Goal: Task Accomplishment & Management: Complete application form

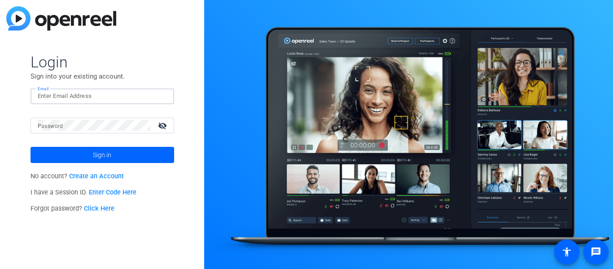
click at [102, 93] on input "Email" at bounding box center [102, 96] width 129 height 11
click at [6, 22] on img at bounding box center [61, 18] width 110 height 24
click at [25, 24] on img at bounding box center [61, 18] width 110 height 24
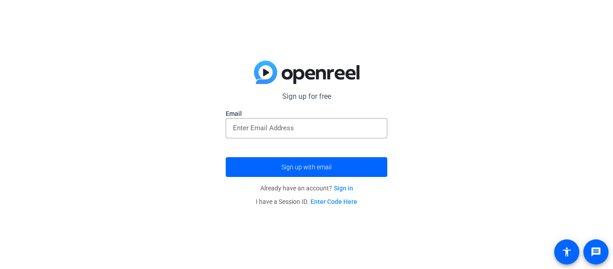
click at [346, 188] on link "Sign in" at bounding box center [343, 187] width 19 height 7
click at [273, 127] on input "email" at bounding box center [306, 127] width 147 height 11
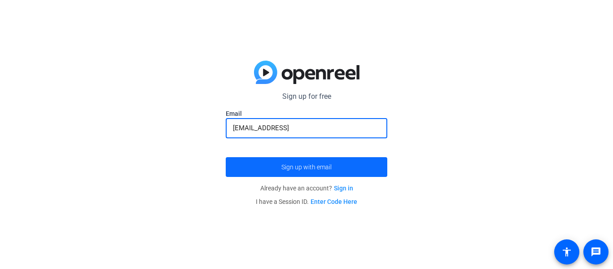
type input "Siyan.wei680@stu.emuhsd.prg"
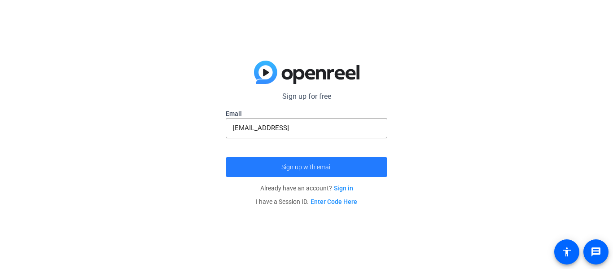
click at [268, 162] on span "submit" at bounding box center [307, 167] width 162 height 22
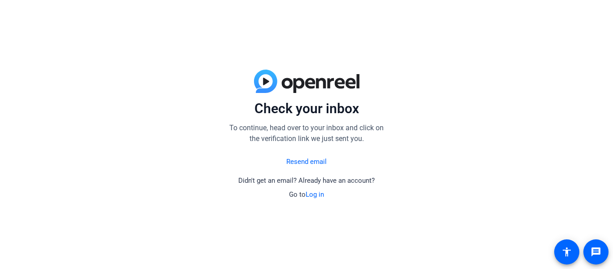
click at [323, 163] on link "Resend email" at bounding box center [306, 162] width 40 height 10
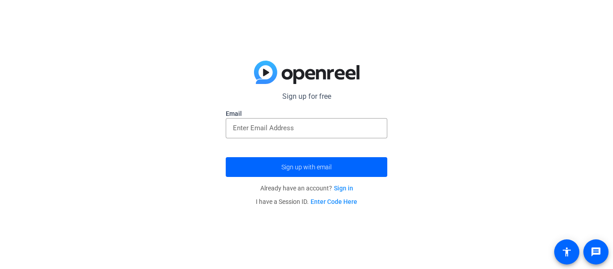
click at [350, 201] on link "Enter Code Here" at bounding box center [334, 201] width 47 height 7
